Goal: Task Accomplishment & Management: Use online tool/utility

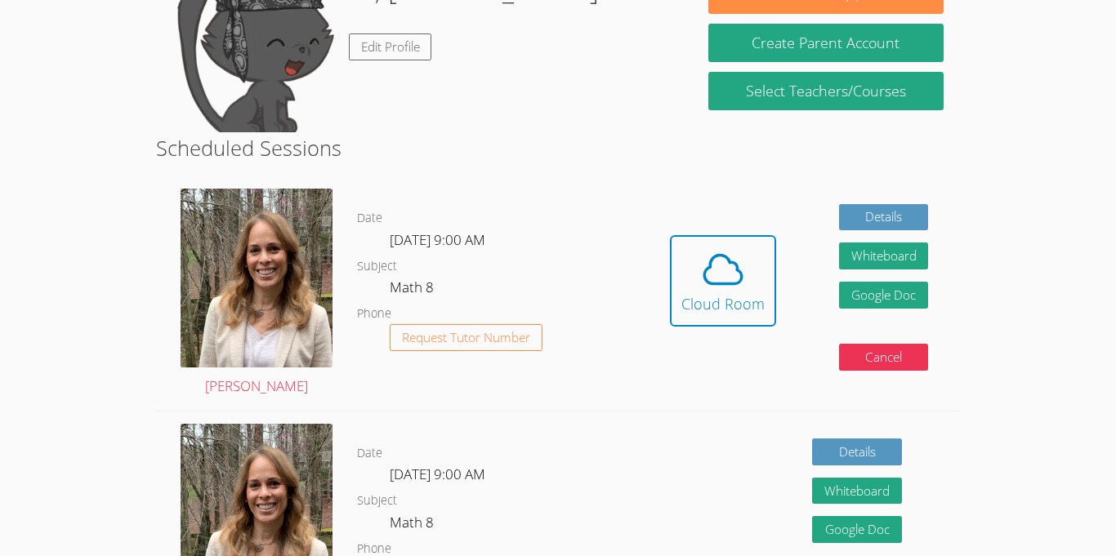
scroll to position [297, 0]
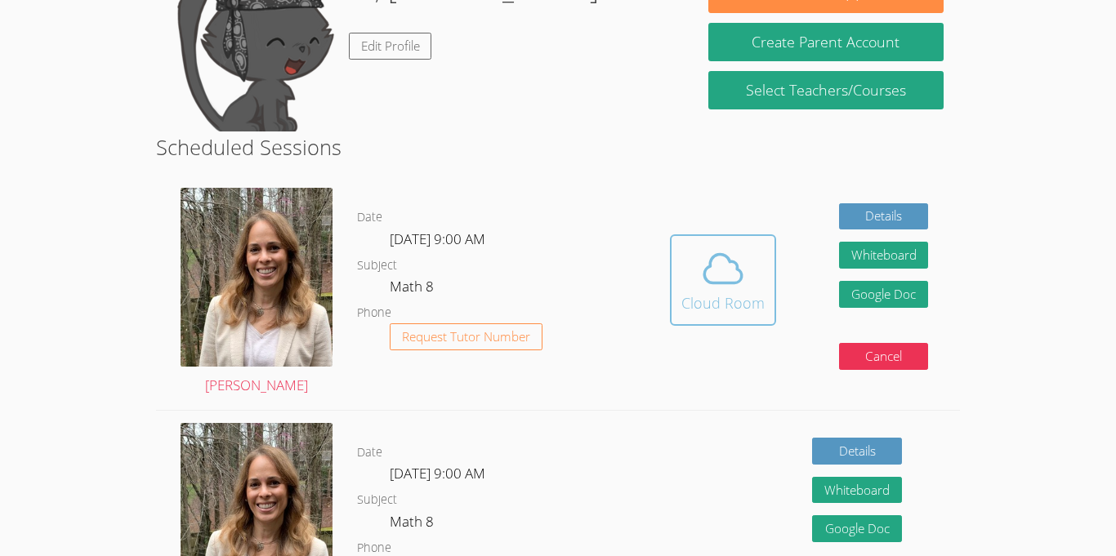
click at [717, 303] on div "Cloud Room" at bounding box center [722, 303] width 83 height 23
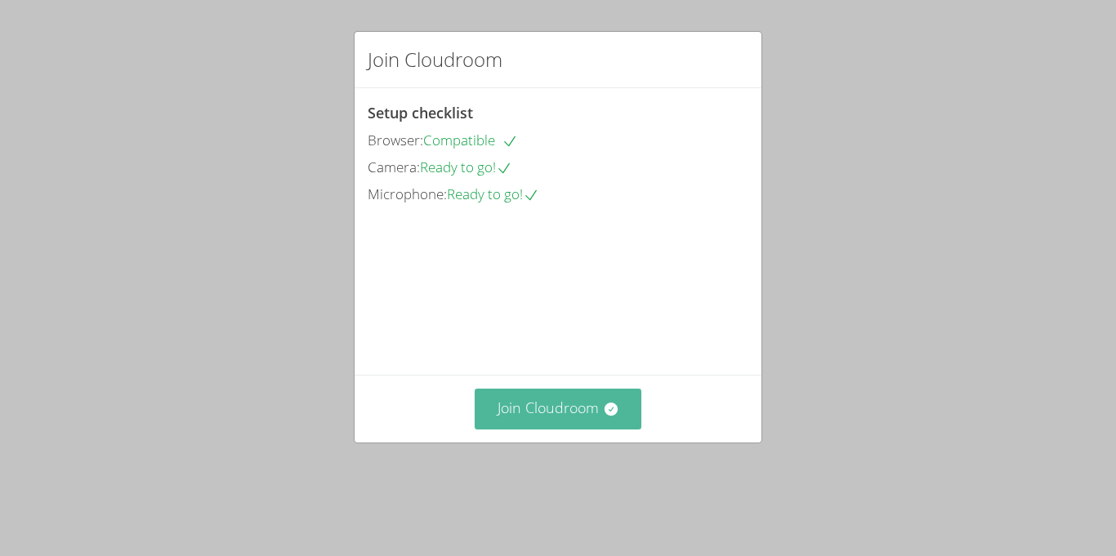
click at [524, 429] on button "Join Cloudroom" at bounding box center [558, 409] width 167 height 40
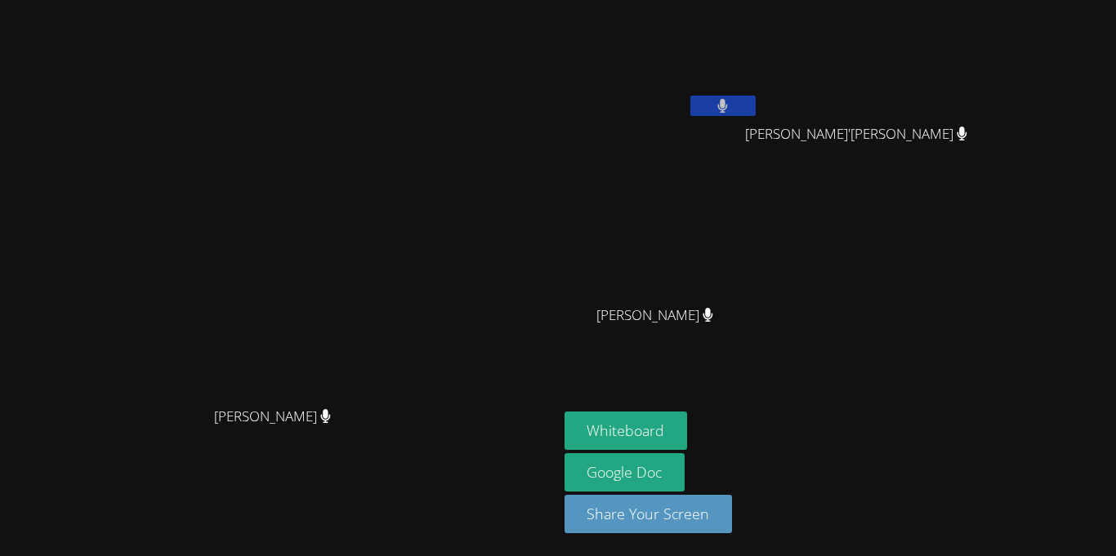
click at [330, 423] on icon at bounding box center [325, 416] width 10 height 14
click at [688, 413] on button "Whiteboard" at bounding box center [626, 431] width 123 height 38
